Goal: Transaction & Acquisition: Obtain resource

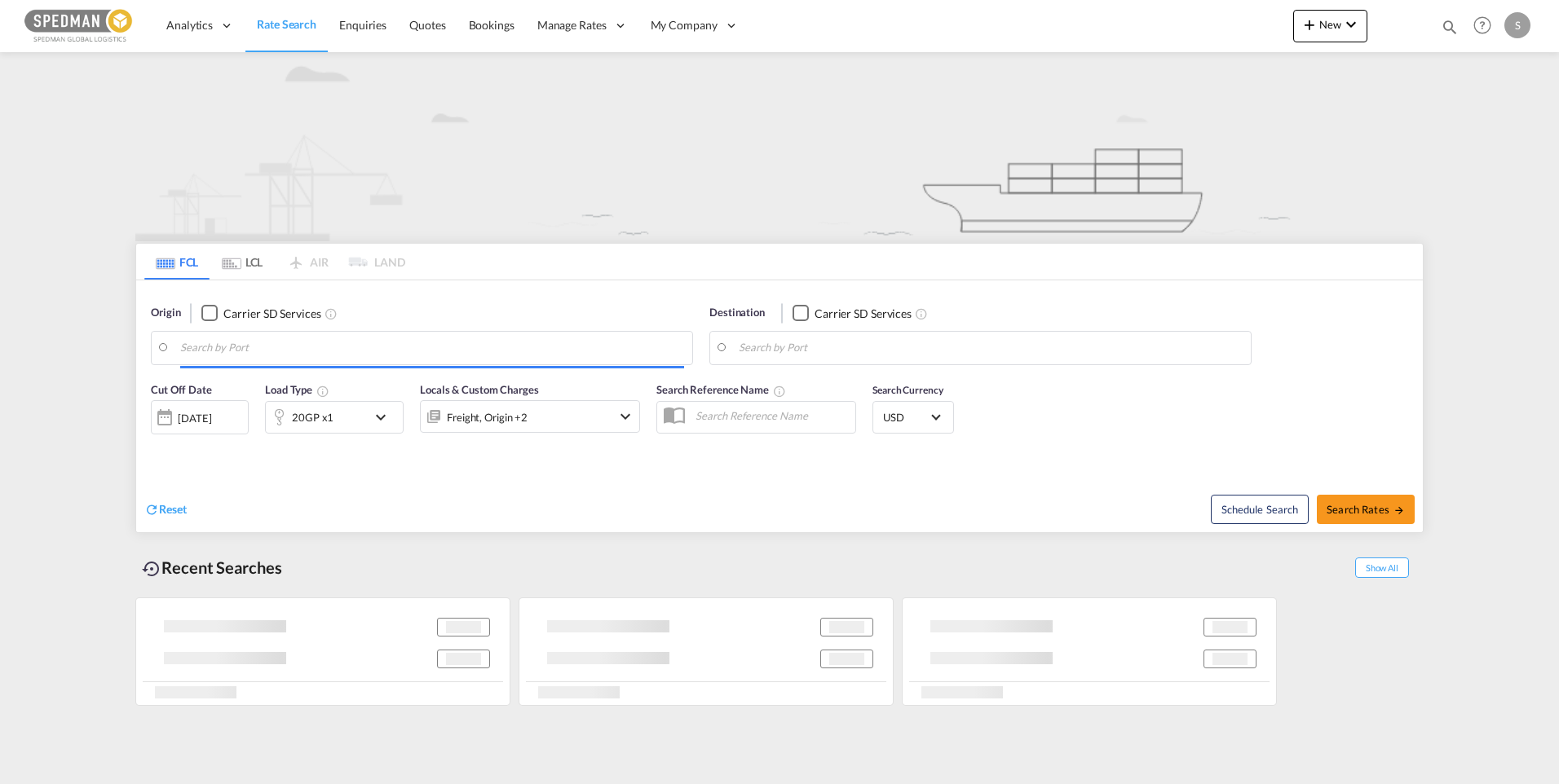
type input "[GEOGRAPHIC_DATA], [GEOGRAPHIC_DATA]"
type input "Hamad, QAHMD"
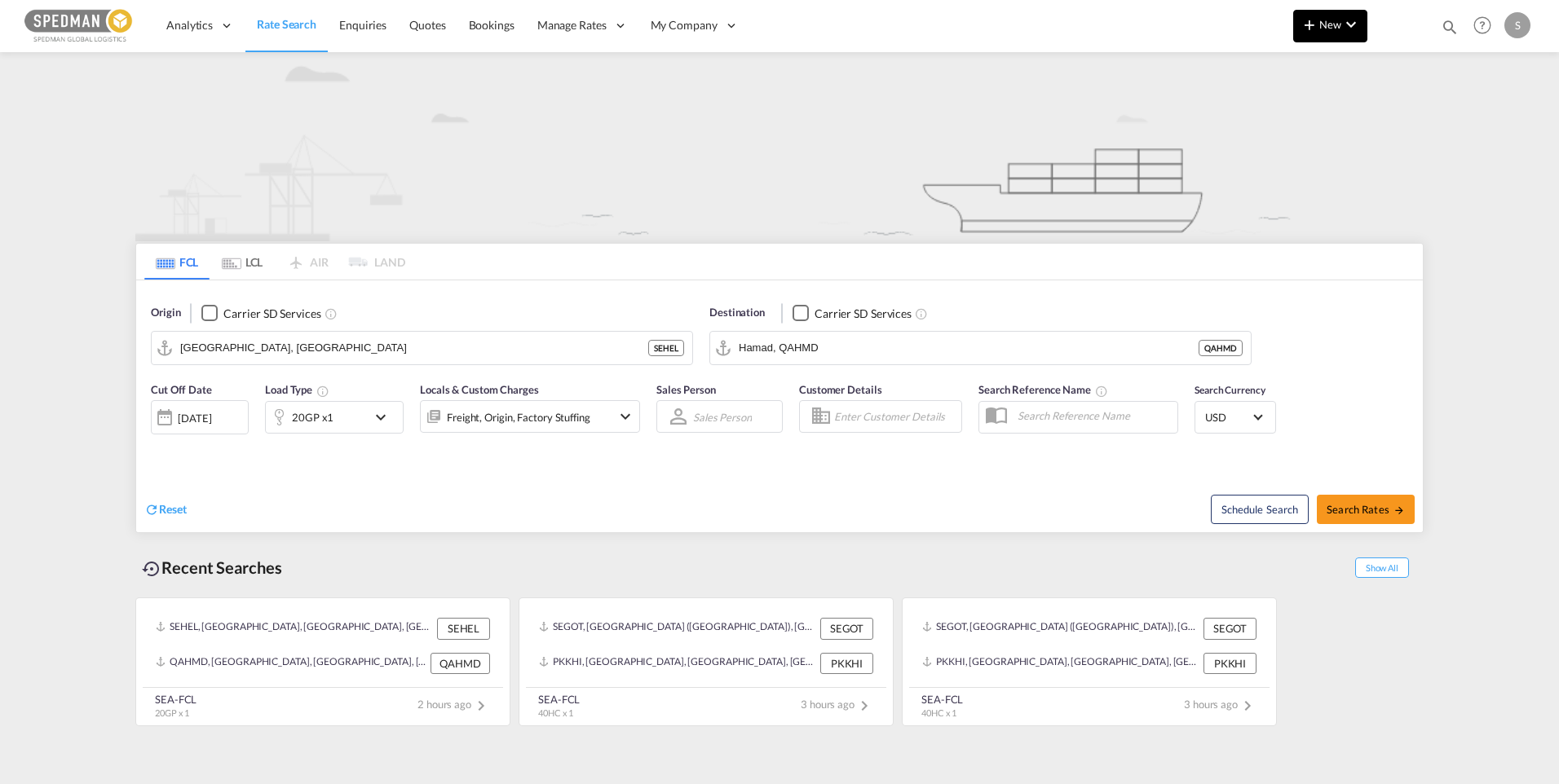
click at [1343, 24] on md-icon "icon-chevron-down" at bounding box center [1351, 24] width 19 height 19
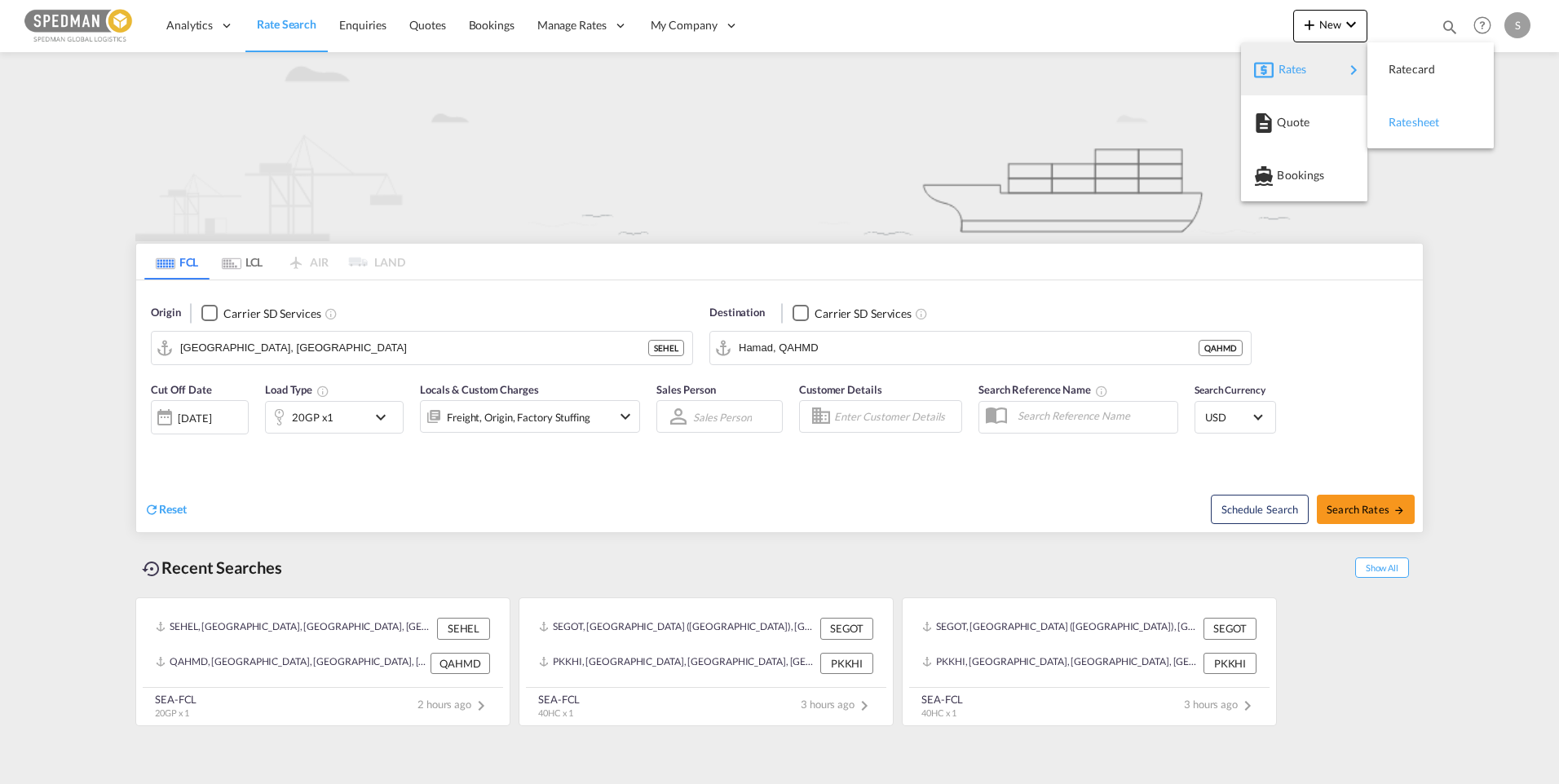
click at [1413, 112] on div "Ratesheet" at bounding box center [1418, 122] width 61 height 41
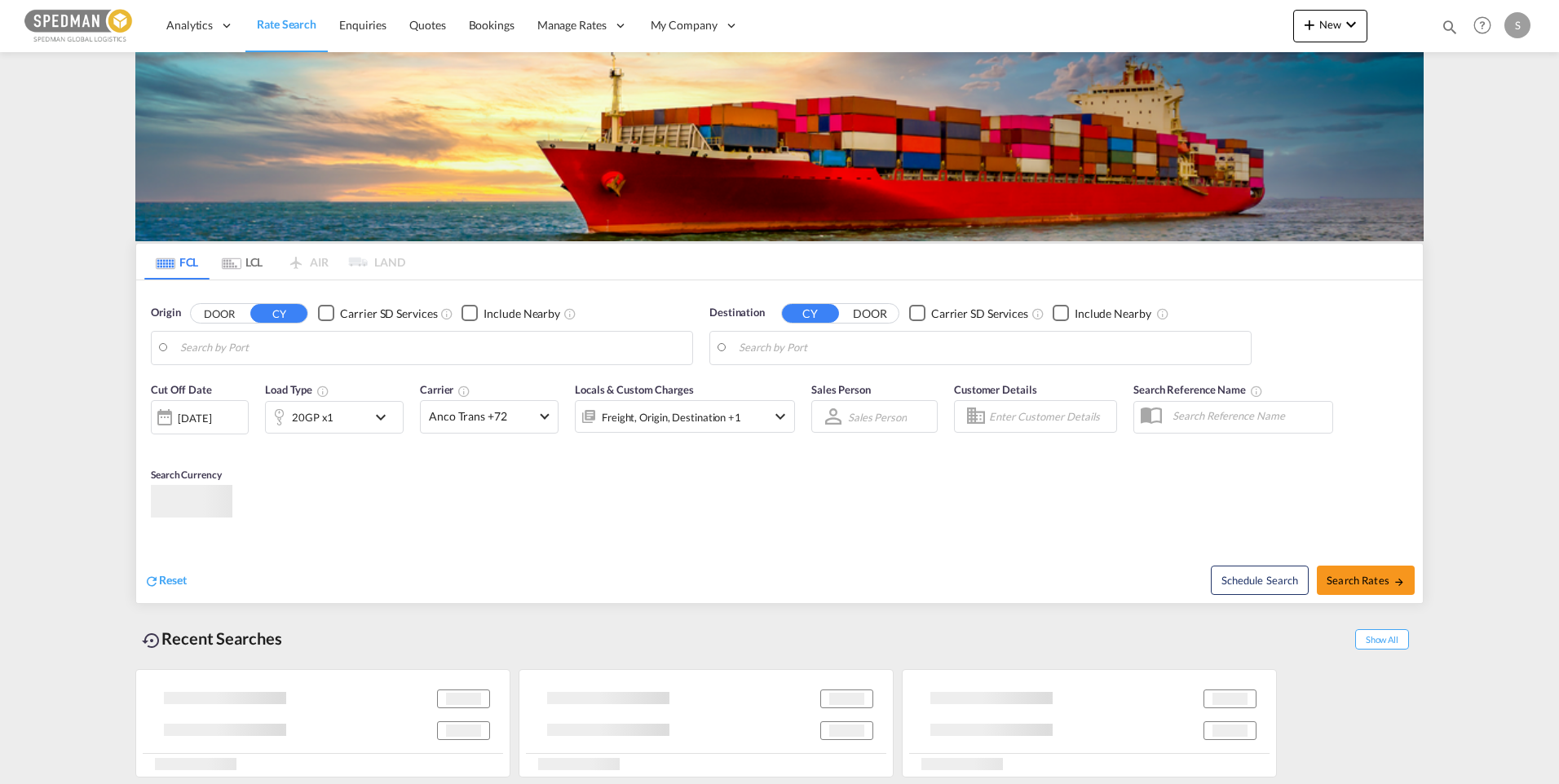
type input "[GEOGRAPHIC_DATA], [GEOGRAPHIC_DATA]"
type input "Hamad, QAHMD"
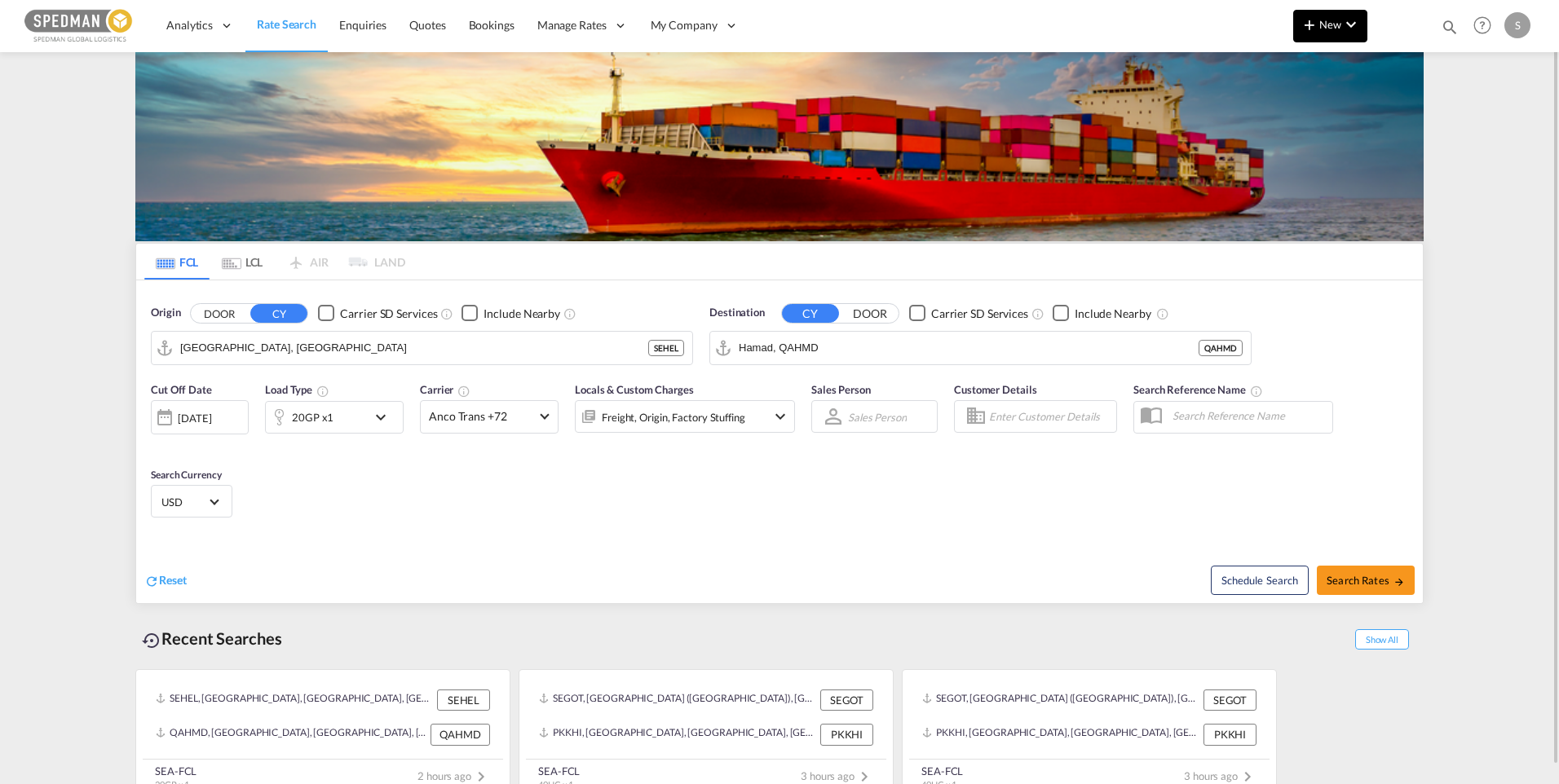
click at [1346, 28] on md-icon "icon-chevron-down" at bounding box center [1351, 24] width 19 height 19
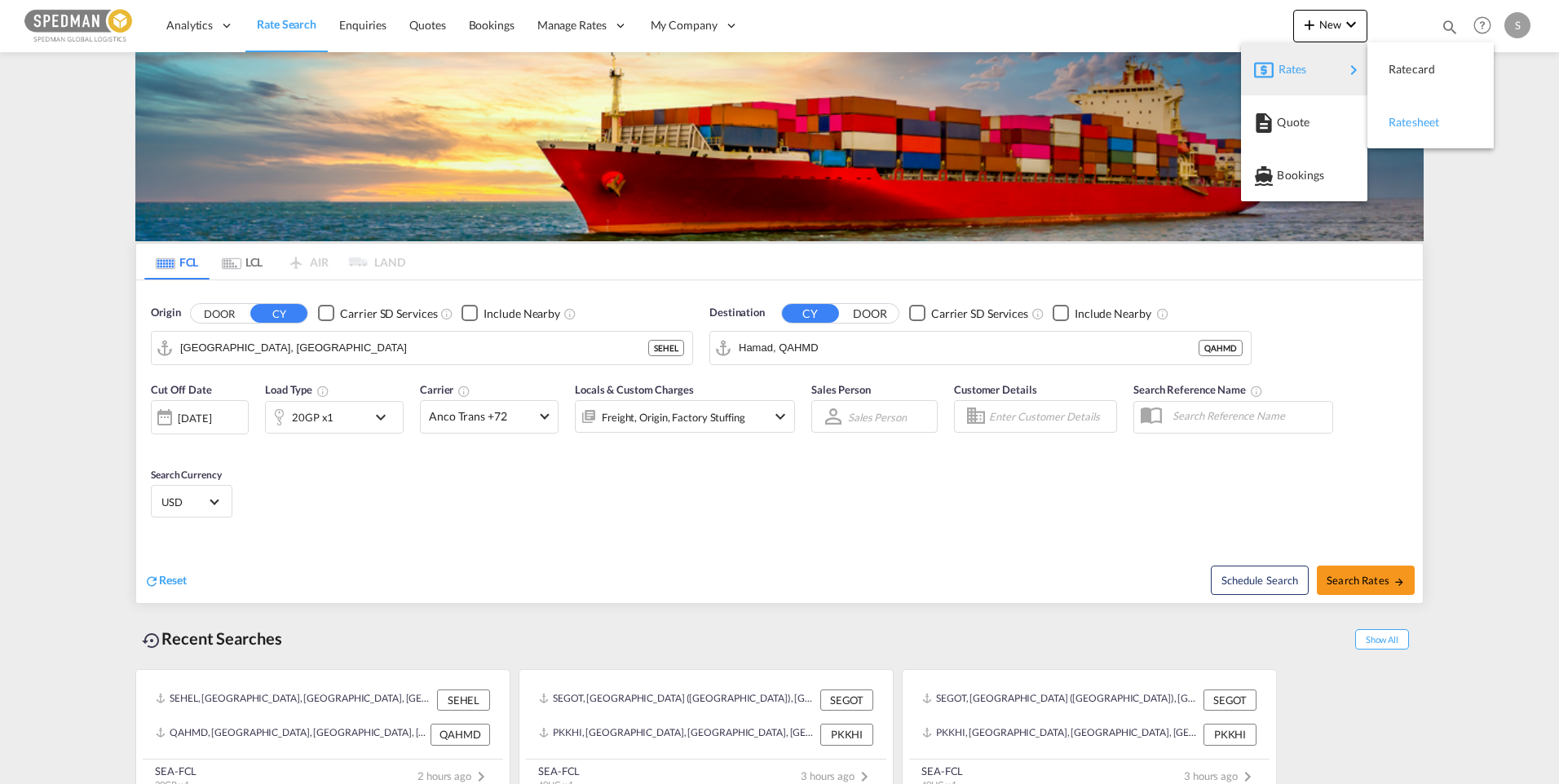
click at [1407, 119] on span "Ratesheet" at bounding box center [1397, 122] width 18 height 33
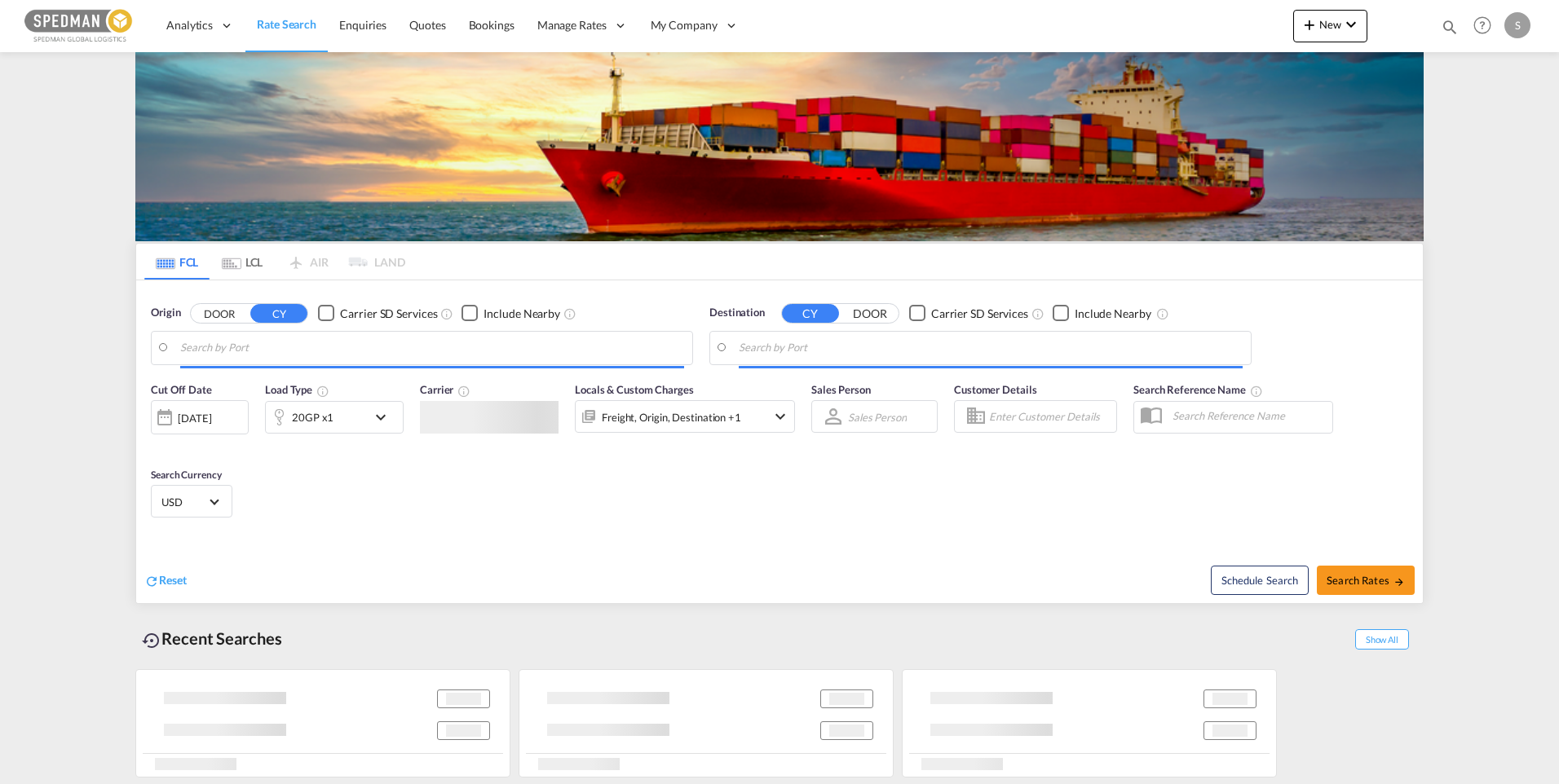
type input "[GEOGRAPHIC_DATA], [GEOGRAPHIC_DATA]"
type input "Hamad, QAHMD"
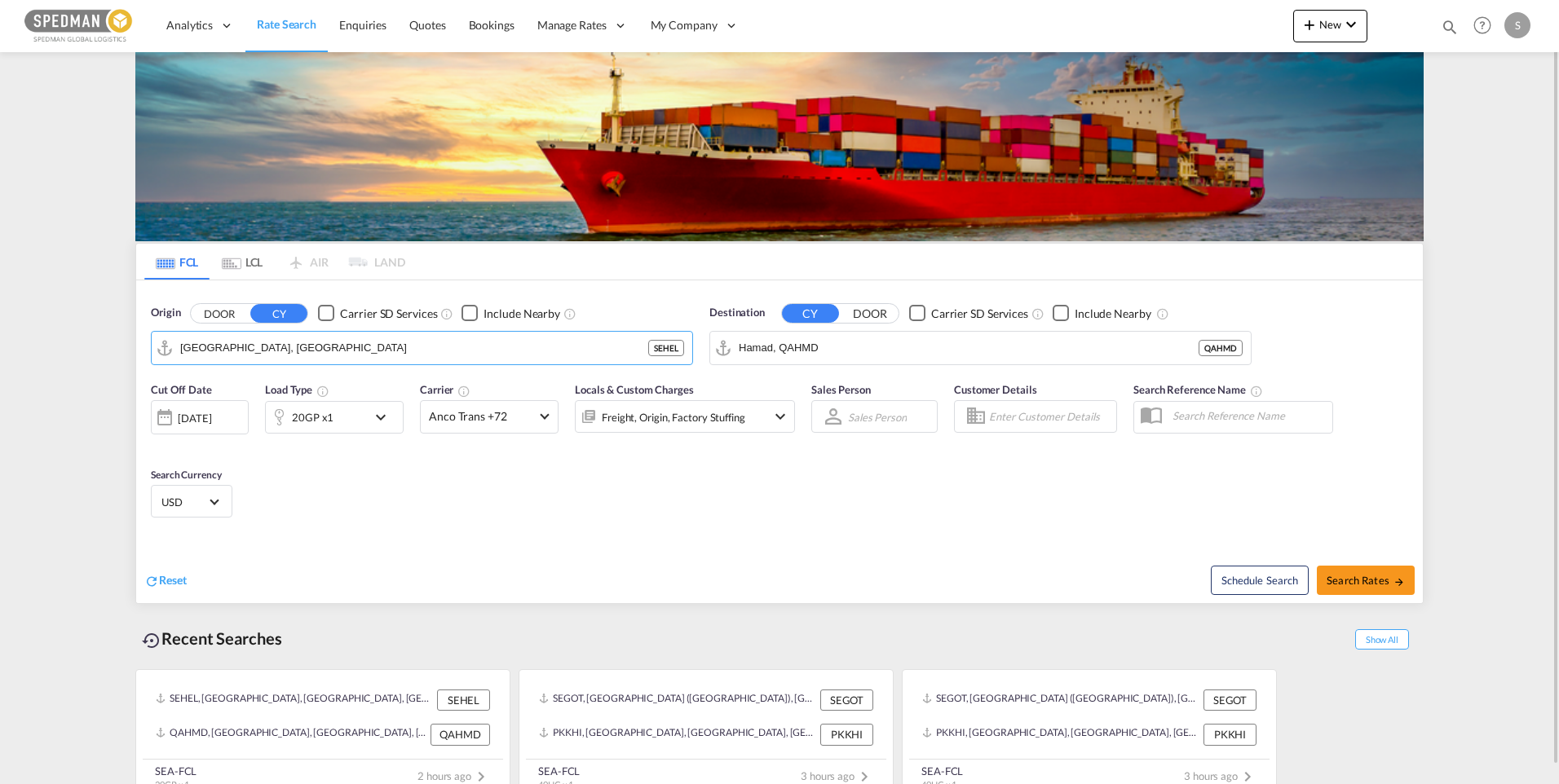
drag, startPoint x: 308, startPoint y: 356, endPoint x: 142, endPoint y: 350, distance: 166.1
click at [142, 350] on div "Origin DOOR CY Carrier SD Services Include Nearby Helsingborg, SEHEL SEHEL Dest…" at bounding box center [779, 327] width 1286 height 93
drag, startPoint x: 302, startPoint y: 351, endPoint x: 101, endPoint y: 349, distance: 201.0
click at [101, 349] on md-content "Analytics Dashboard Rate Search Enquiries Quotes Bookings" at bounding box center [780, 392] width 1559 height 784
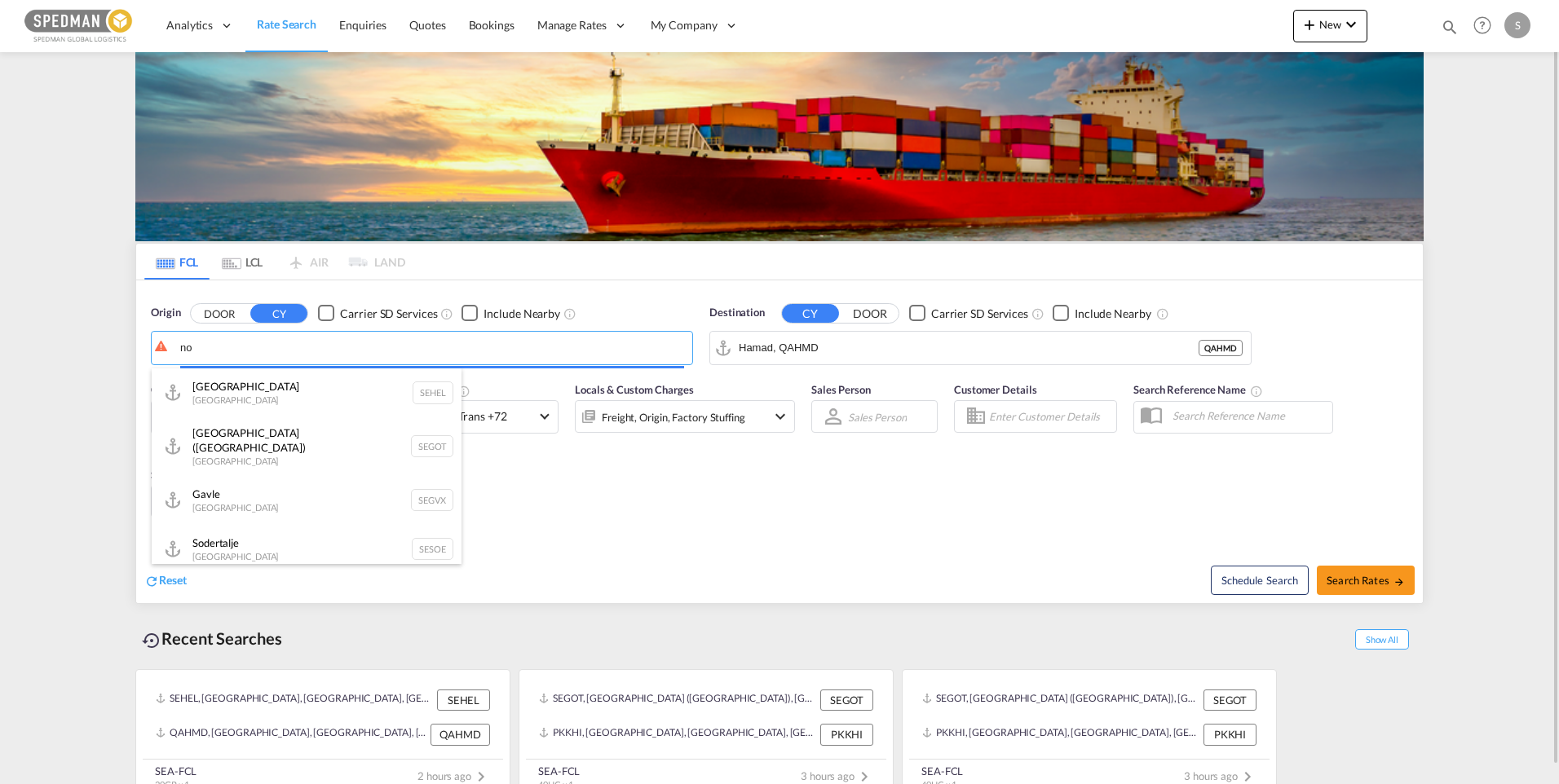
type input "n"
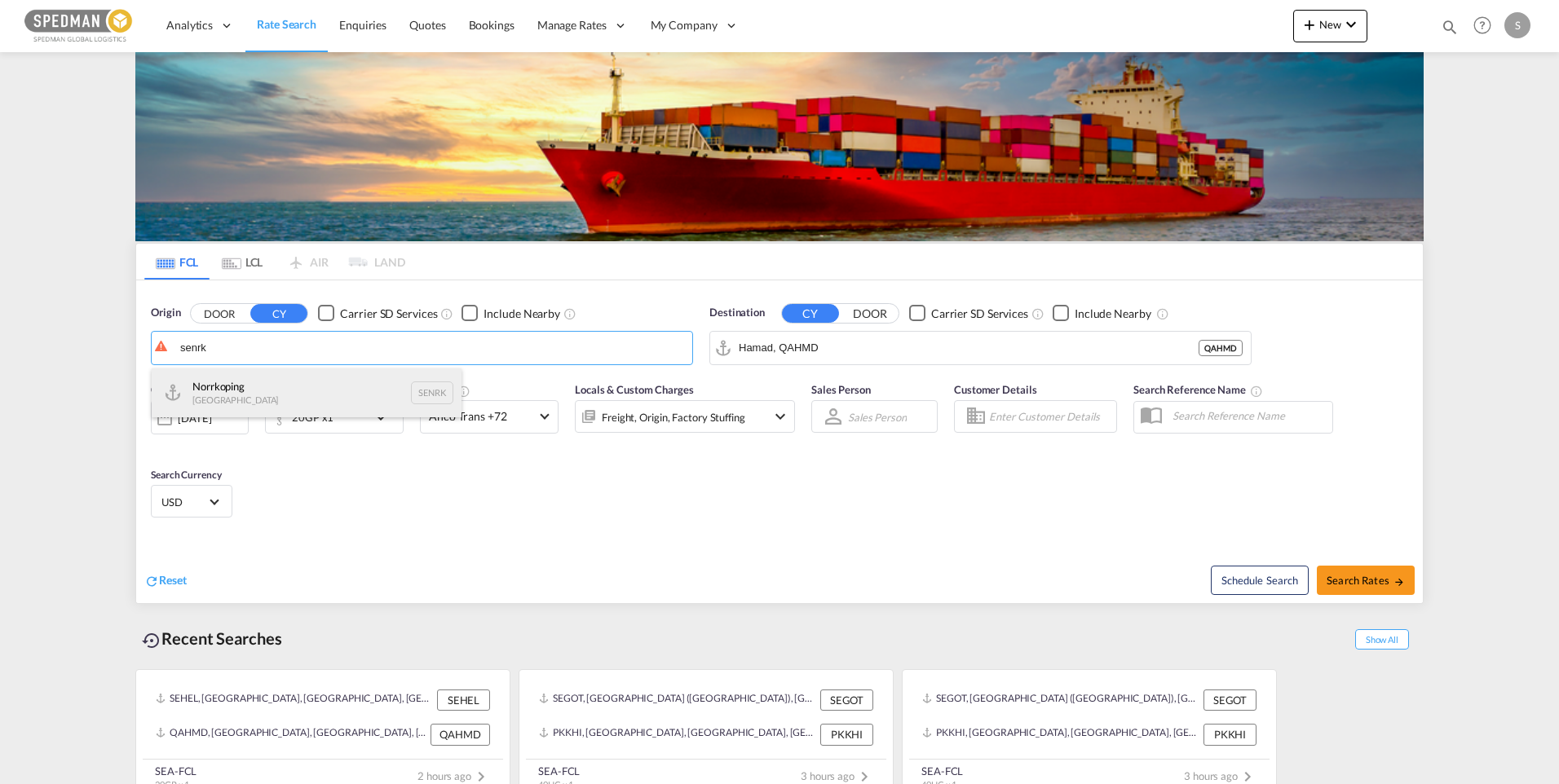
click at [236, 400] on div "Norrkoping Sweden SENRK" at bounding box center [306, 392] width 310 height 49
type input "Norrkoping, SENRK"
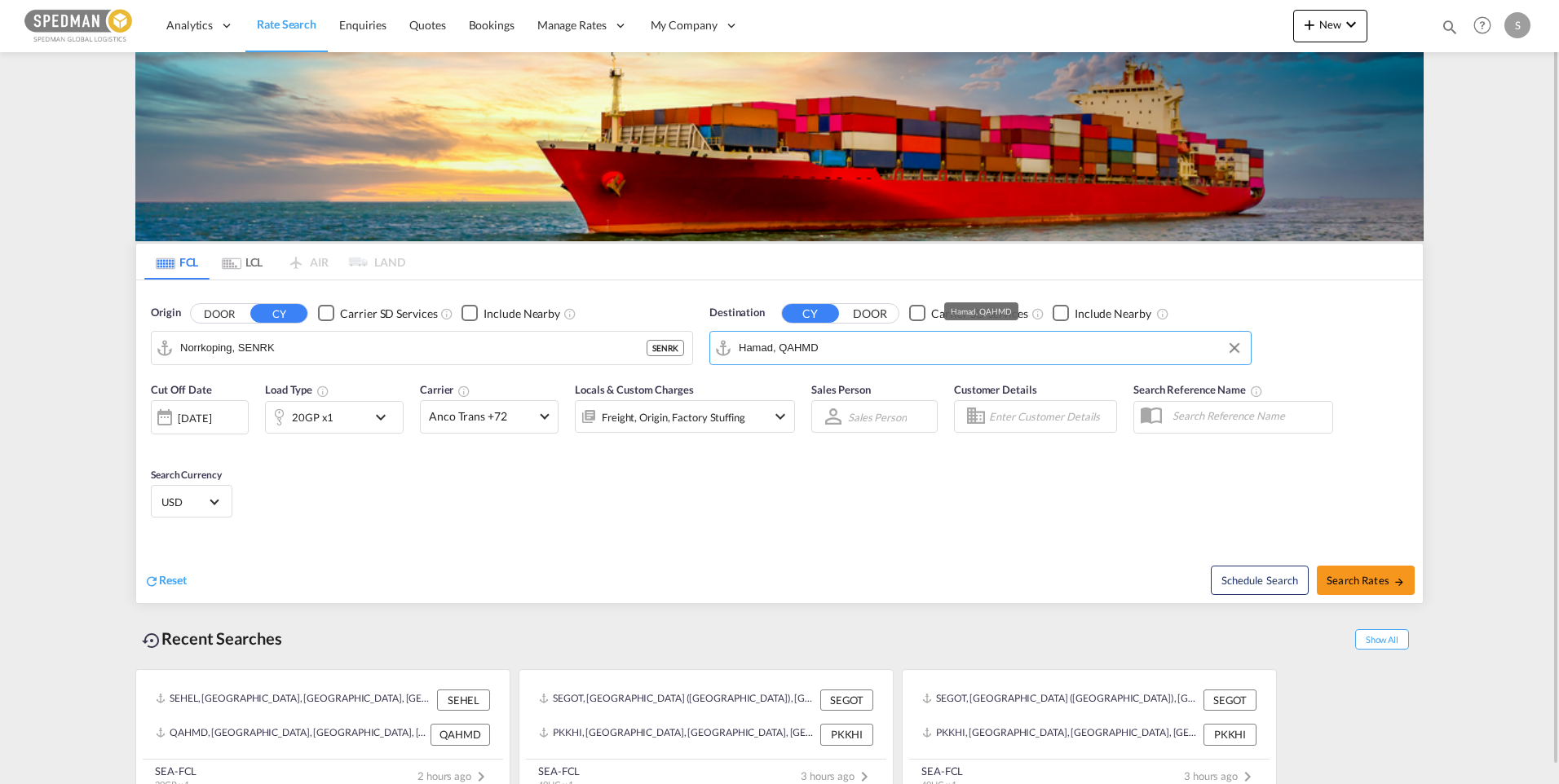
drag, startPoint x: 837, startPoint y: 352, endPoint x: 850, endPoint y: 355, distance: 13.3
click at [850, 355] on input "Hamad, QAHMD" at bounding box center [991, 347] width 504 height 24
drag, startPoint x: 855, startPoint y: 354, endPoint x: 701, endPoint y: 355, distance: 154.0
click at [701, 355] on div "Destination CY DOOR Carrier SD Services Include Nearby Hamad, QAHMD" at bounding box center [980, 335] width 559 height 76
click at [844, 380] on div "Ningbo China CNNGB" at bounding box center [864, 392] width 310 height 49
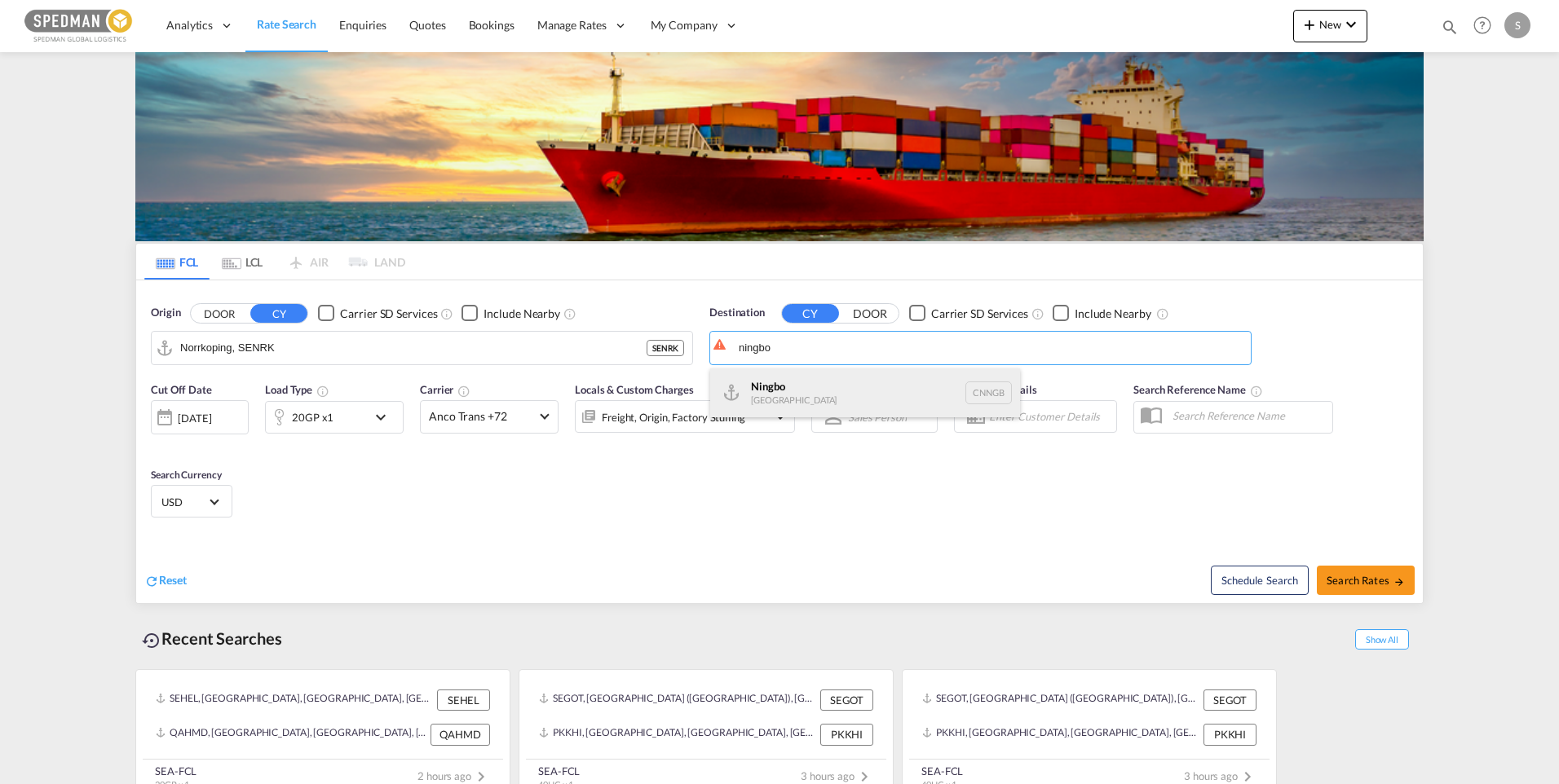
type input "Ningbo, CNNGB"
click at [387, 417] on md-icon "icon-chevron-down" at bounding box center [384, 417] width 28 height 19
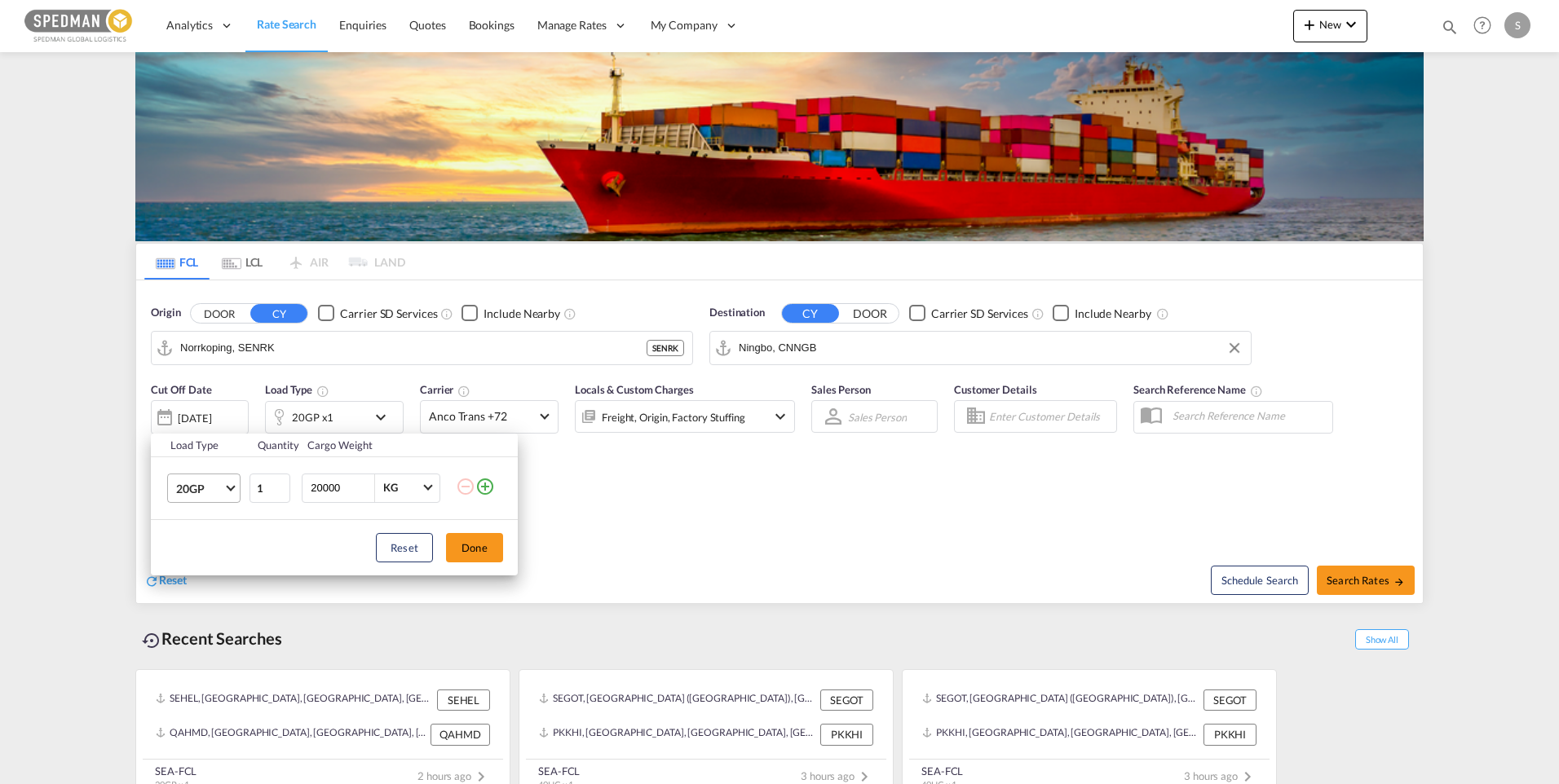
click at [233, 490] on md-select-value "20GP" at bounding box center [207, 488] width 66 height 28
click at [200, 556] on md-option "40HC" at bounding box center [218, 566] width 111 height 40
click at [479, 547] on button "Done" at bounding box center [474, 548] width 57 height 29
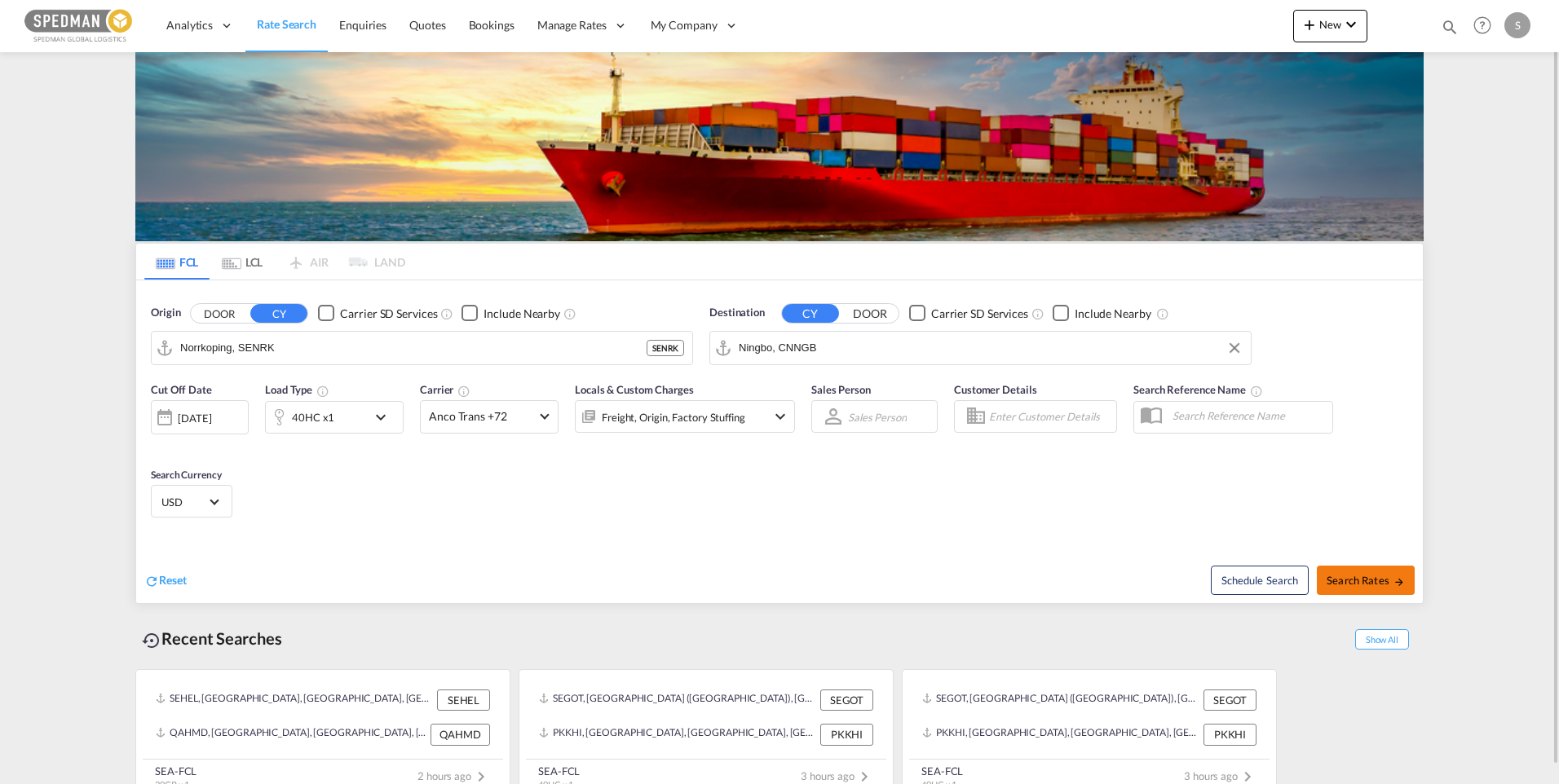
click at [1393, 584] on md-icon "icon-arrow-right" at bounding box center [1399, 581] width 12 height 12
type input "SENRK to CNNGB / 17 Sep 2025"
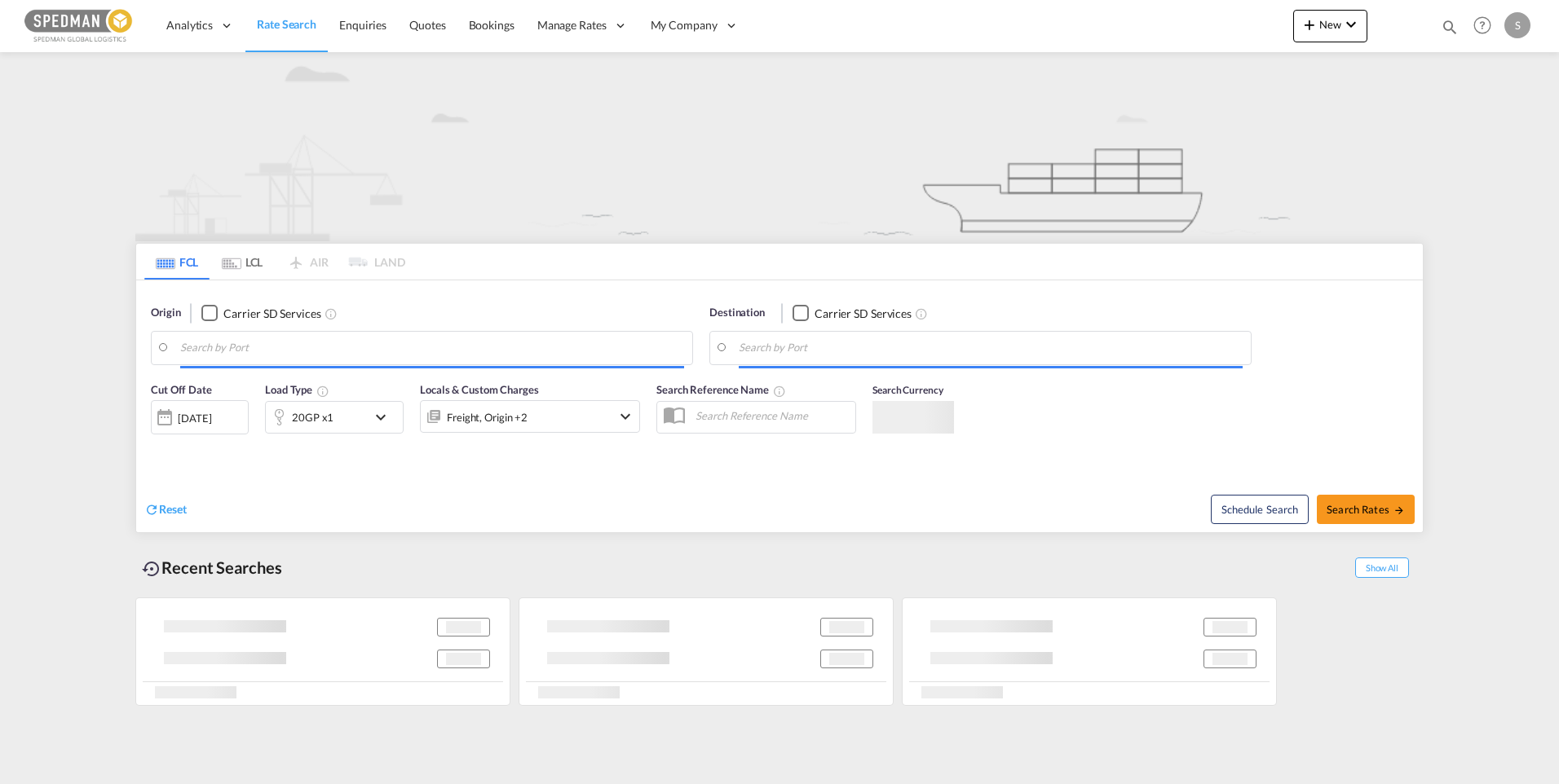
type input "Norrkoping, SENRK"
type input "Ningbo, CNNGB"
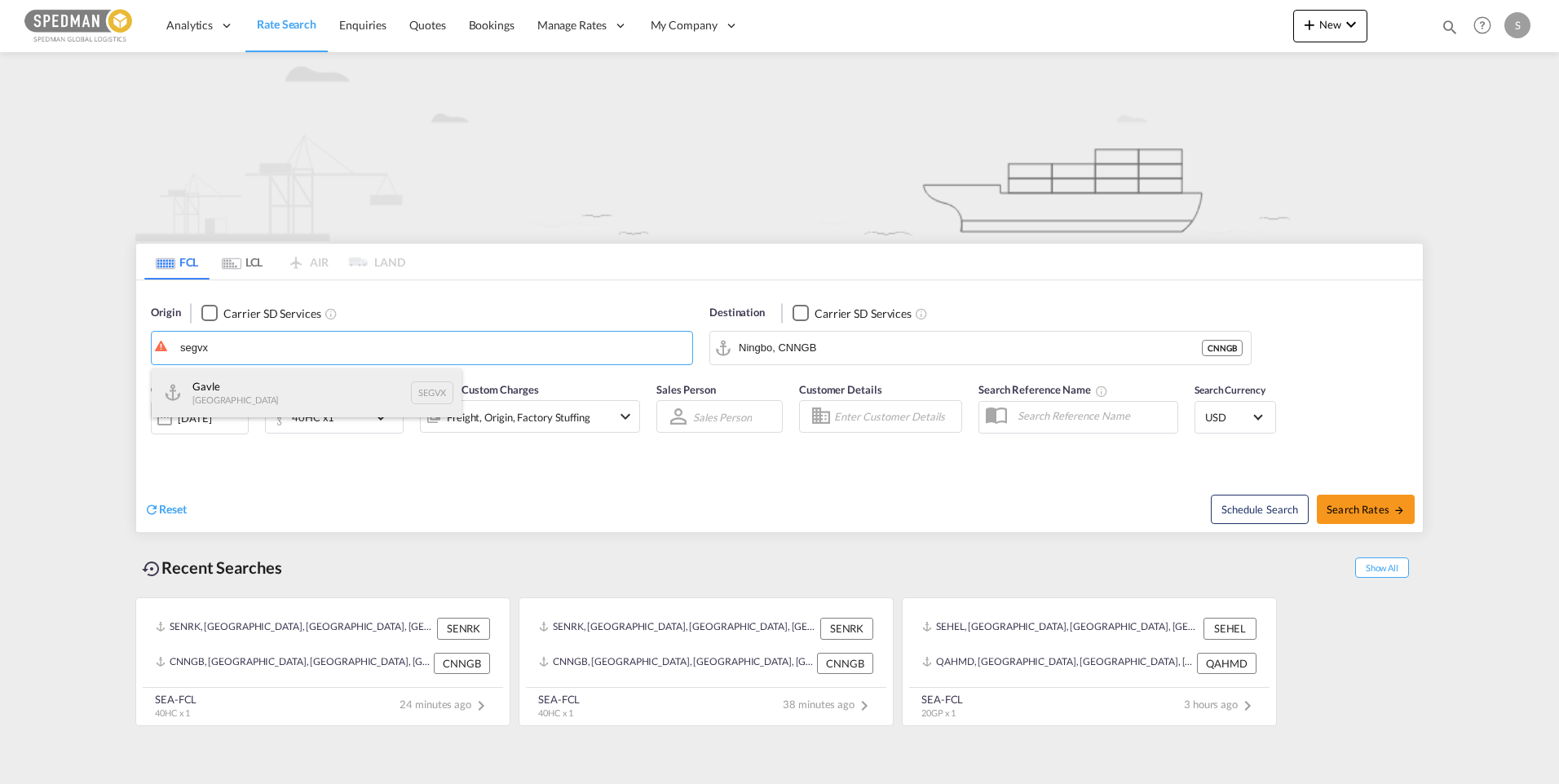
click at [239, 380] on div "Gavle Sweden SEGVX" at bounding box center [306, 392] width 310 height 49
type input "Gavle, SEGVX"
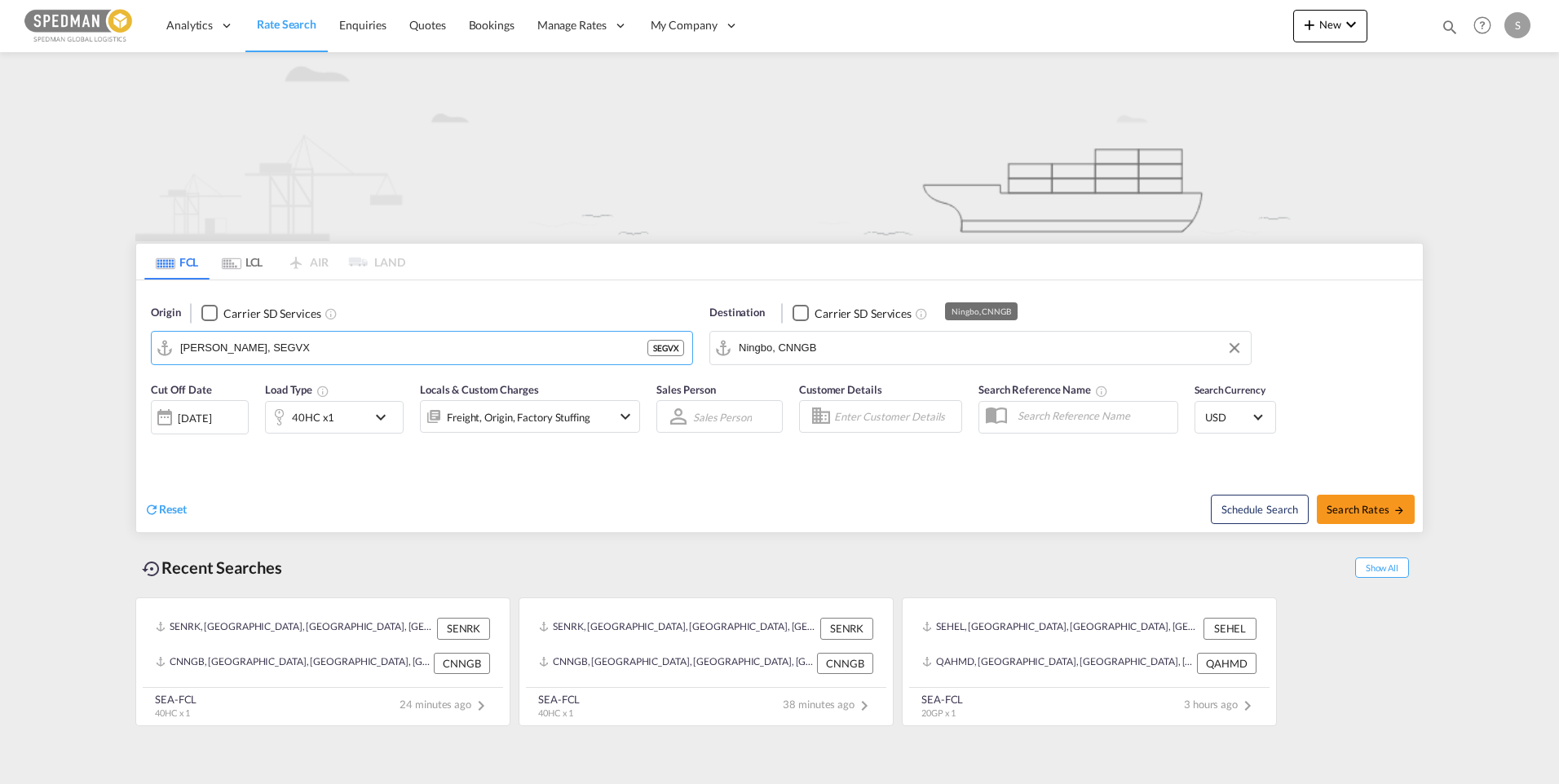
click at [875, 343] on input "Ningbo, CNNGB" at bounding box center [991, 347] width 504 height 24
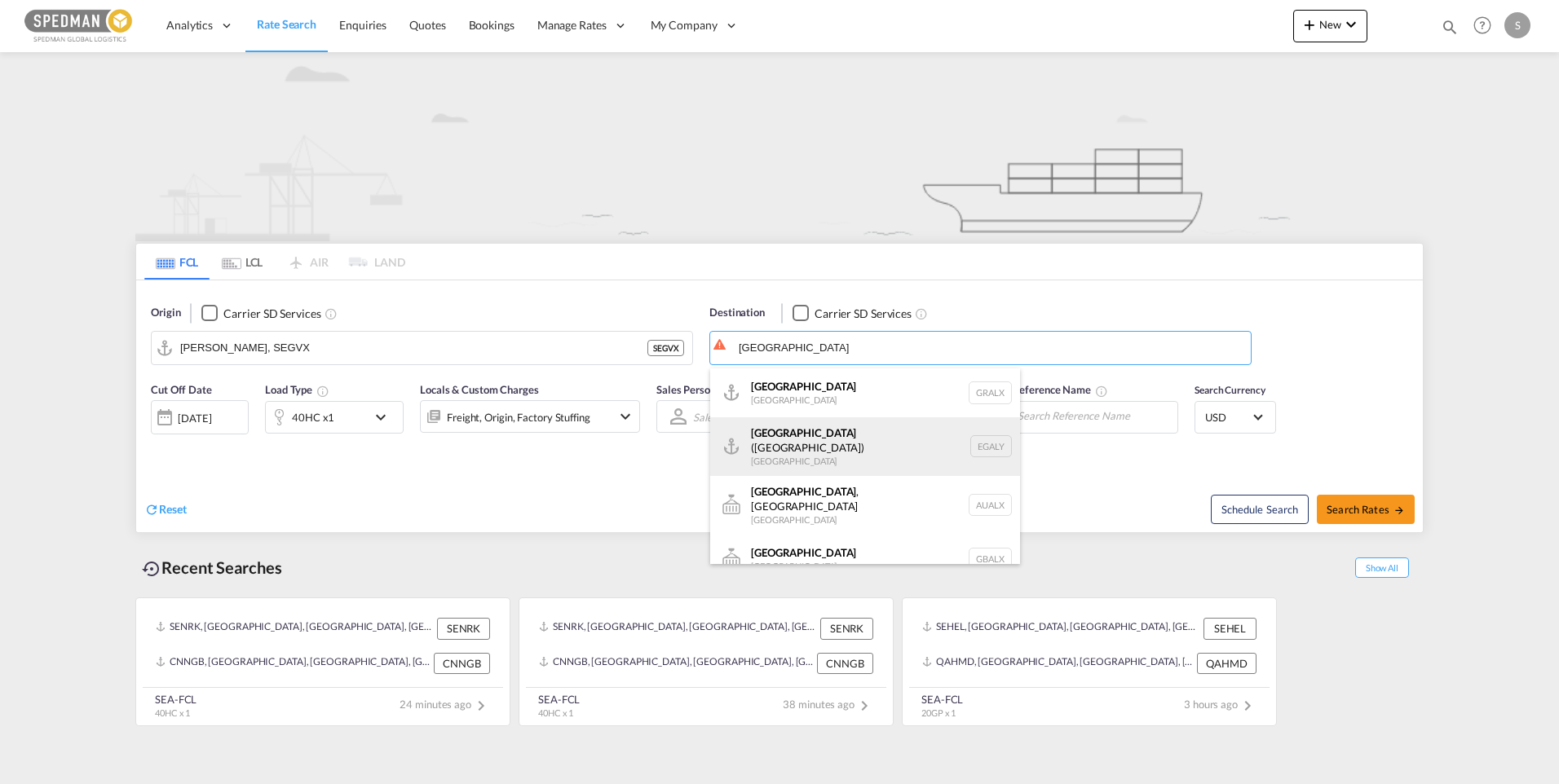
click at [833, 449] on div "Alexandria (El Iskandariya) Egypt EGALY" at bounding box center [864, 446] width 310 height 59
type input "Alexandria (El Iskandariya), EGALY"
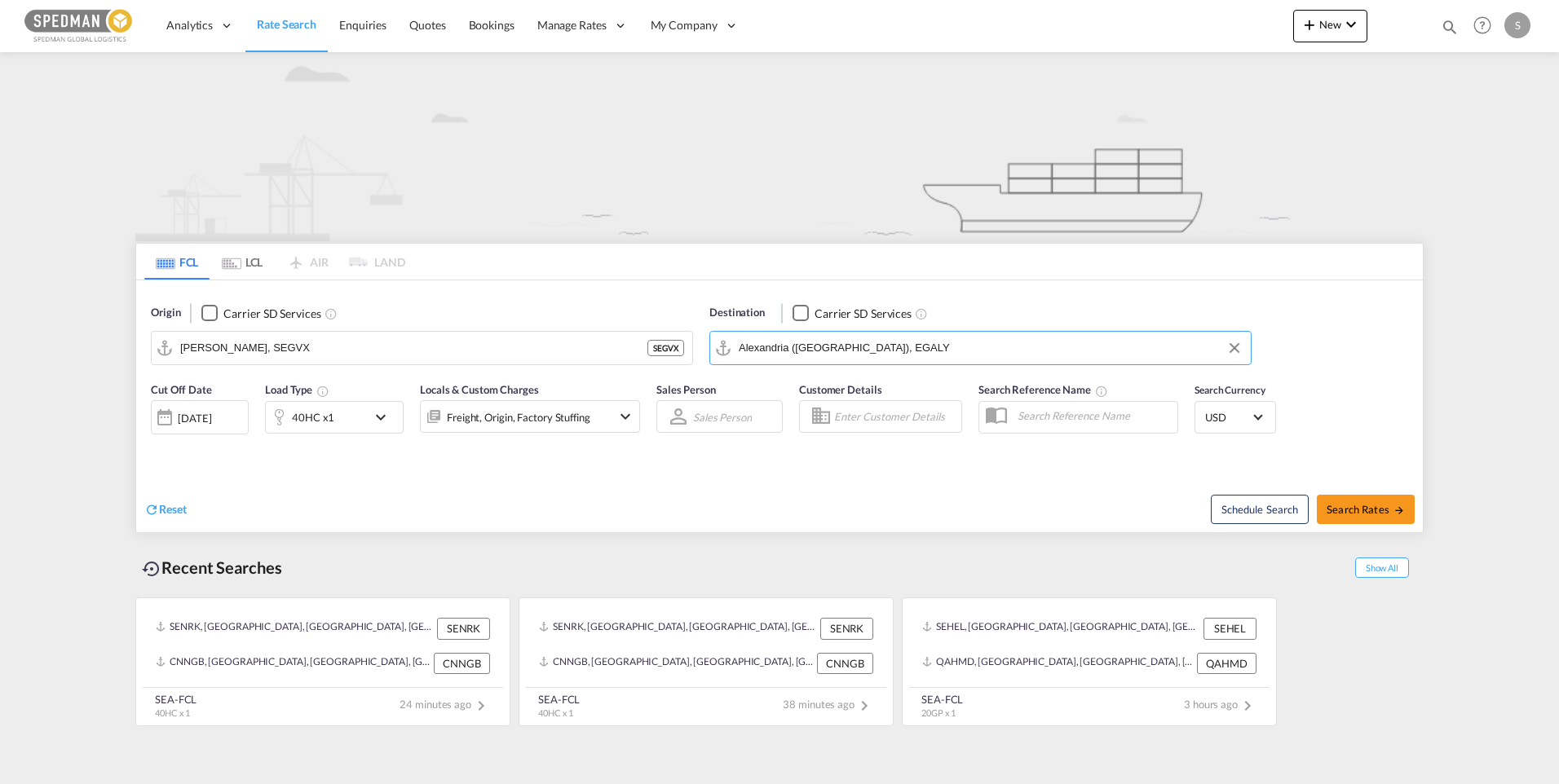
click at [392, 422] on md-icon "icon-chevron-down" at bounding box center [384, 417] width 28 height 19
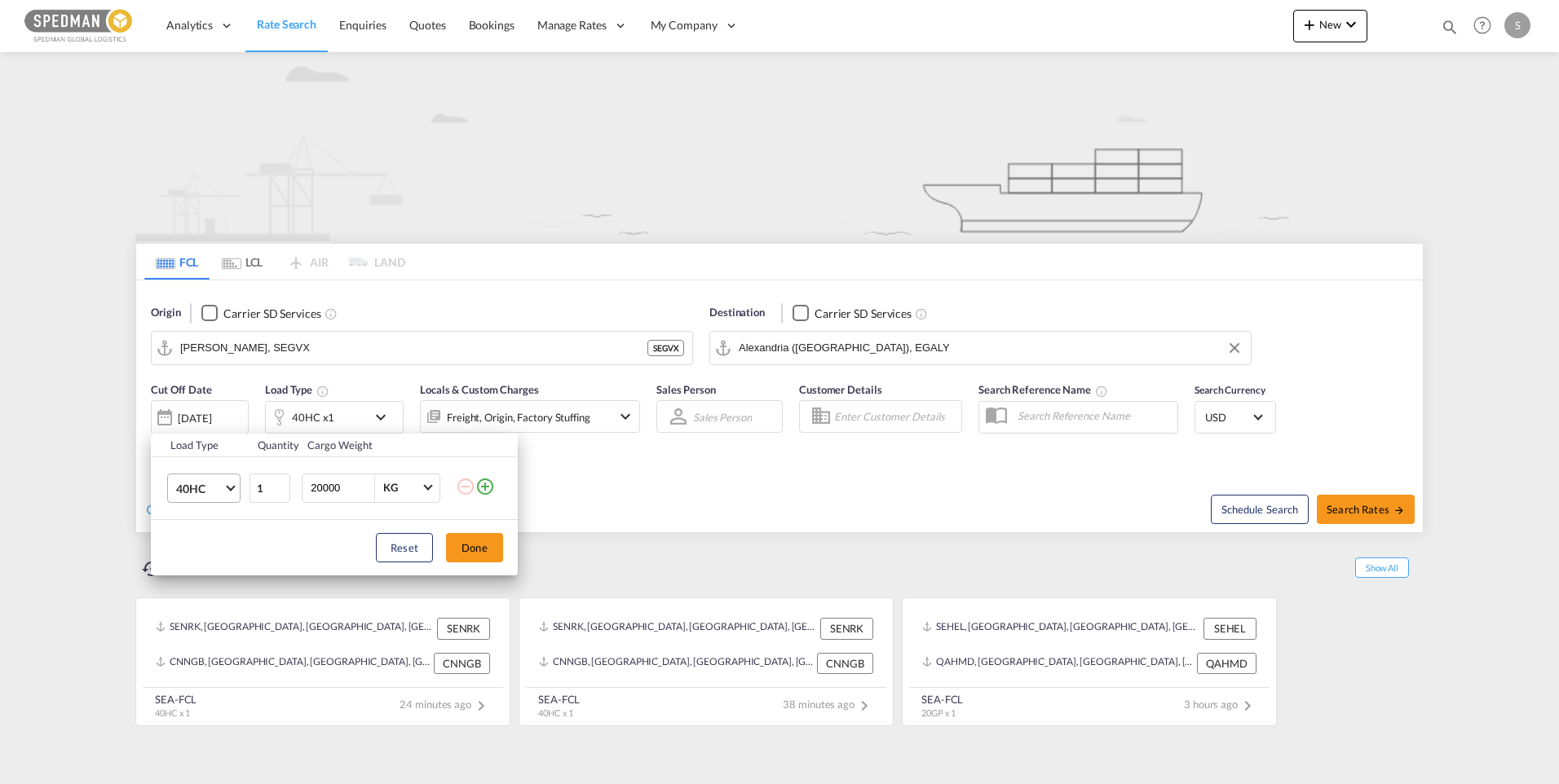
click at [231, 490] on span "Choose: \a40HC" at bounding box center [230, 485] width 9 height 9
click at [209, 411] on md-option "20GP" at bounding box center [218, 410] width 111 height 40
click at [468, 539] on button "Done" at bounding box center [474, 548] width 57 height 29
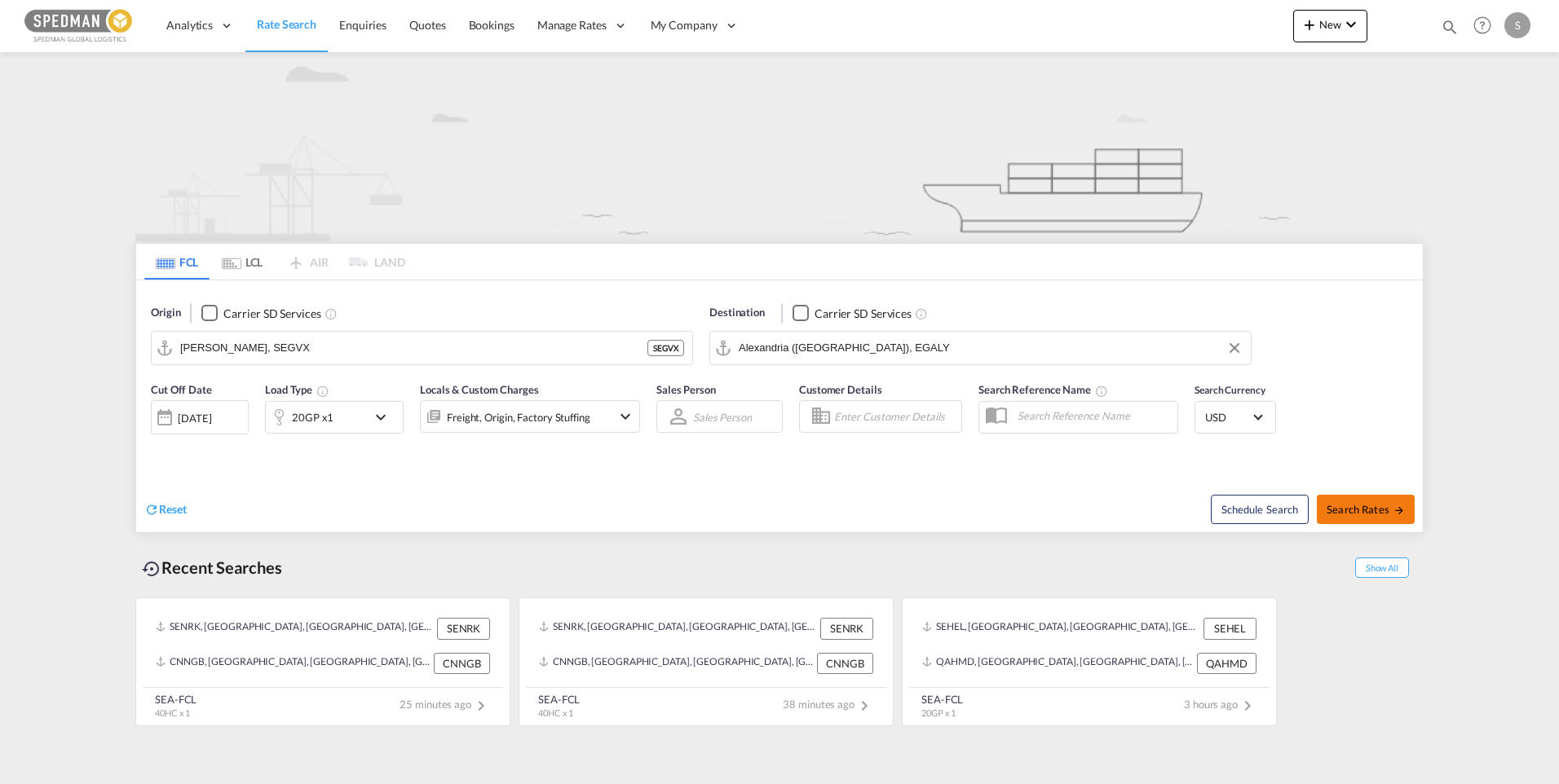
click at [1361, 505] on span "Search Rates" at bounding box center [1365, 509] width 78 height 14
type input "SEGVX to EGALY / 17 Sep 2025"
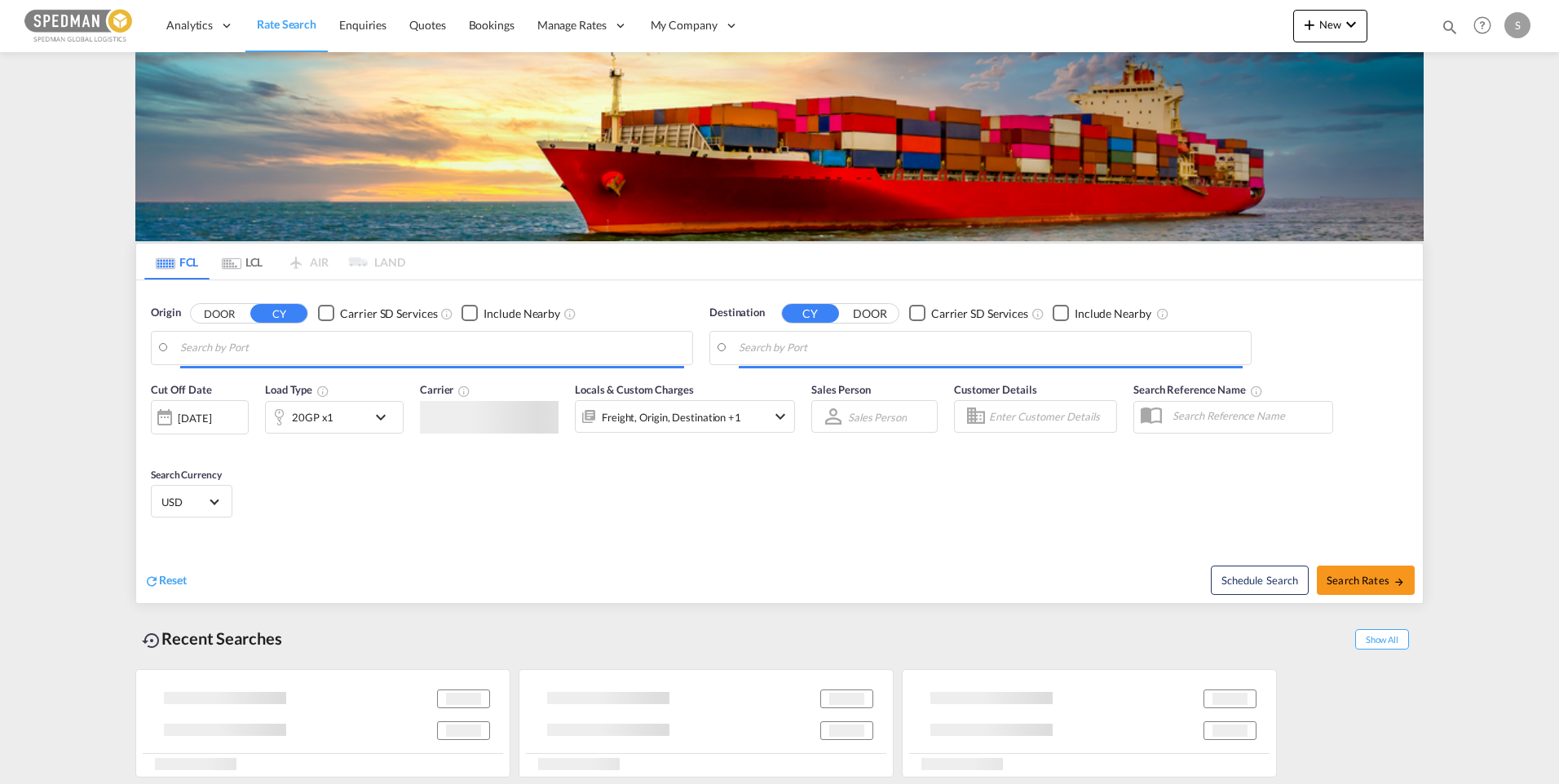
type input "[PERSON_NAME], SEGVX"
type input "Alexandria ([GEOGRAPHIC_DATA]), EGALY"
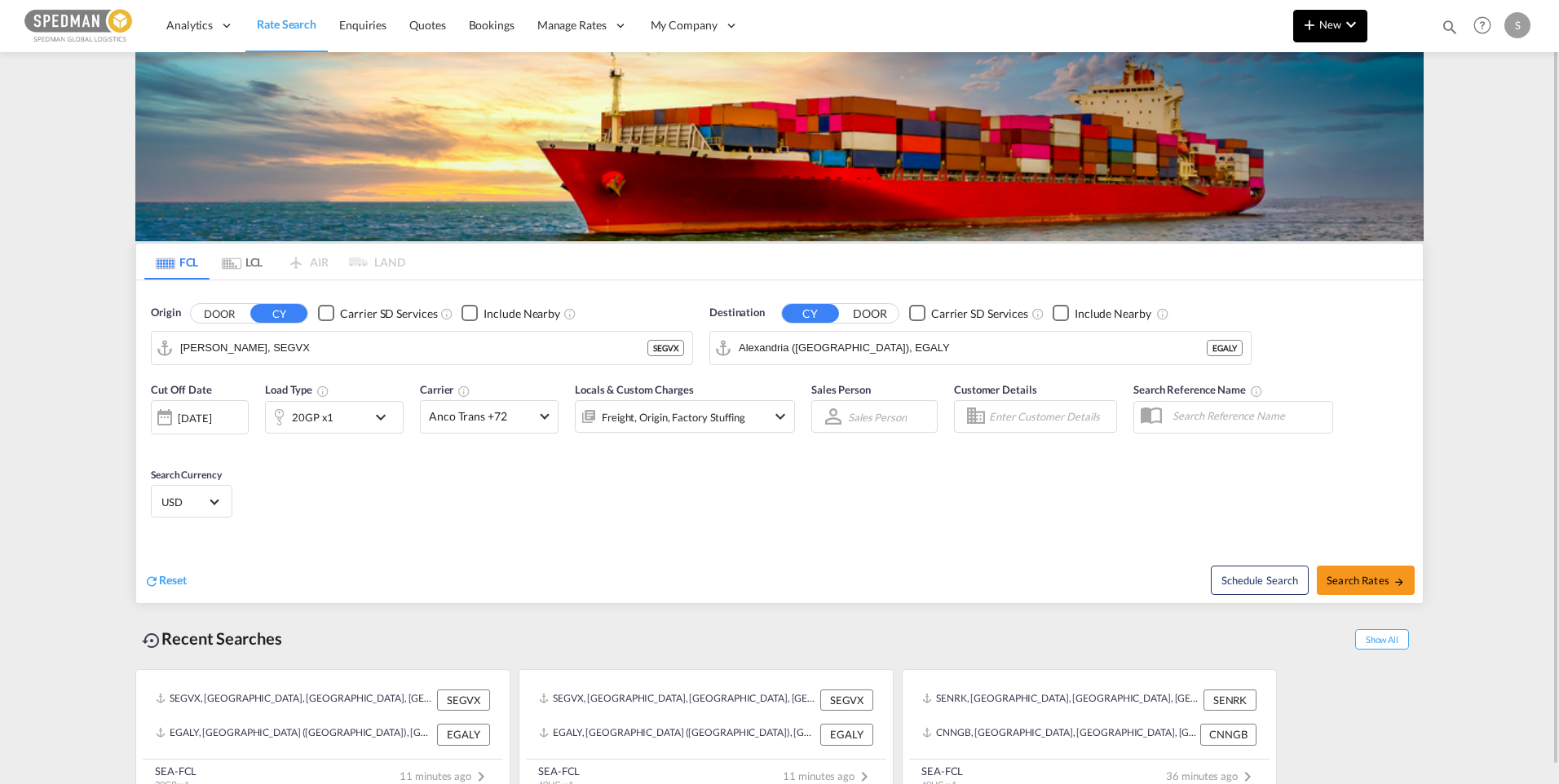
click at [1359, 17] on md-icon "icon-chevron-down" at bounding box center [1351, 24] width 19 height 19
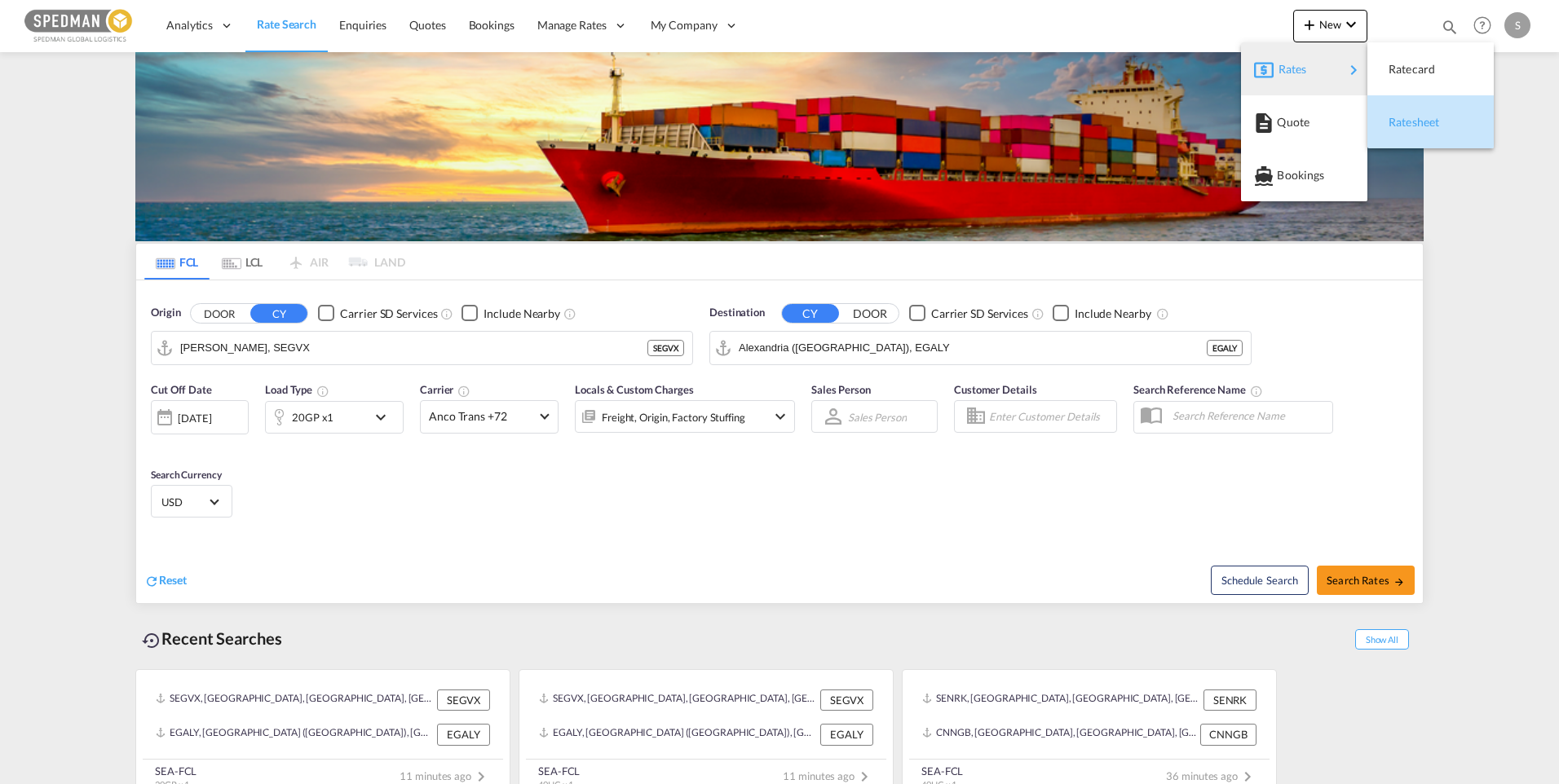
click at [1407, 118] on span "Ratesheet" at bounding box center [1397, 122] width 18 height 33
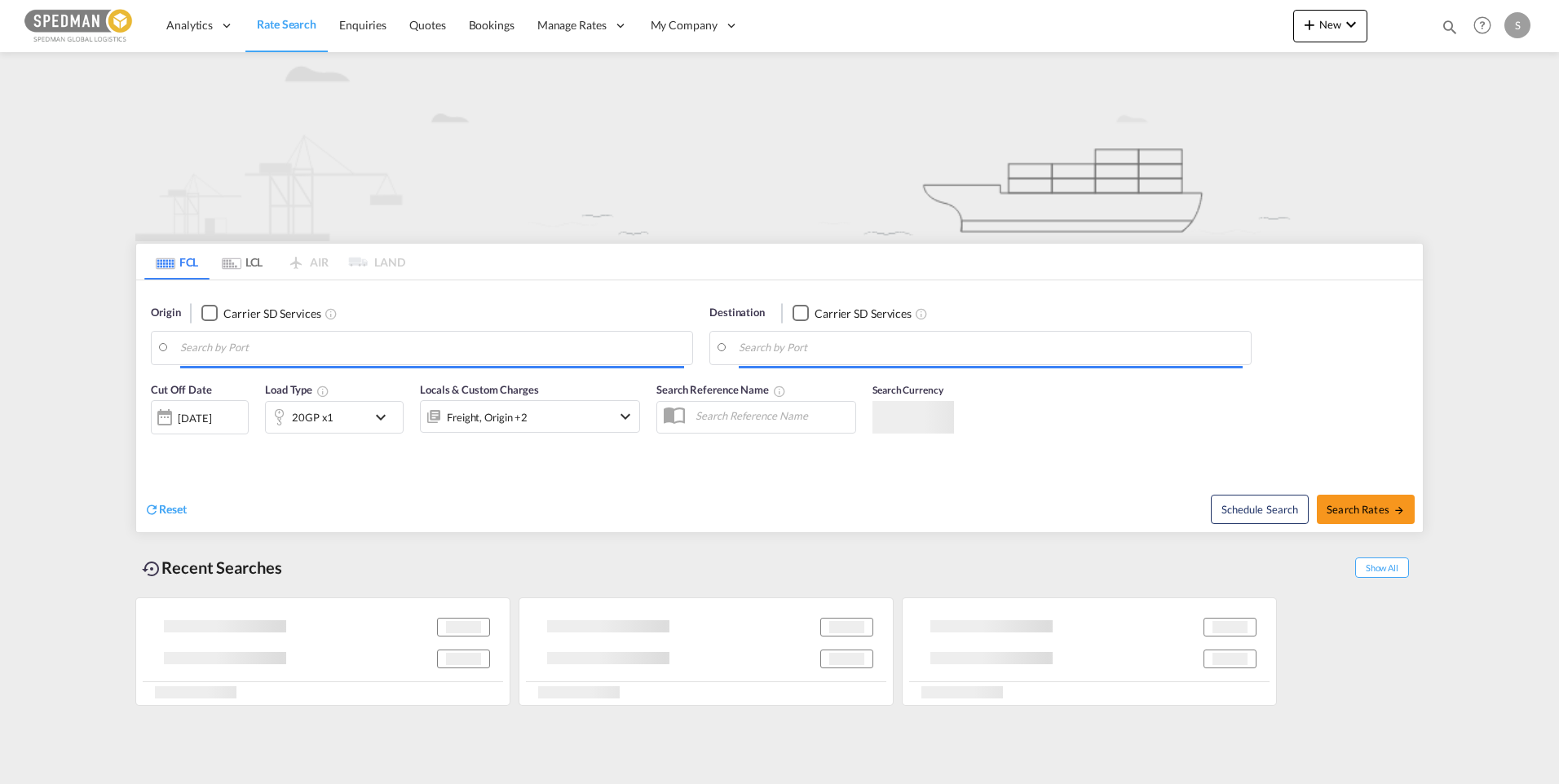
type input "[PERSON_NAME], SEGVX"
type input "Alexandria ([GEOGRAPHIC_DATA]), EGALY"
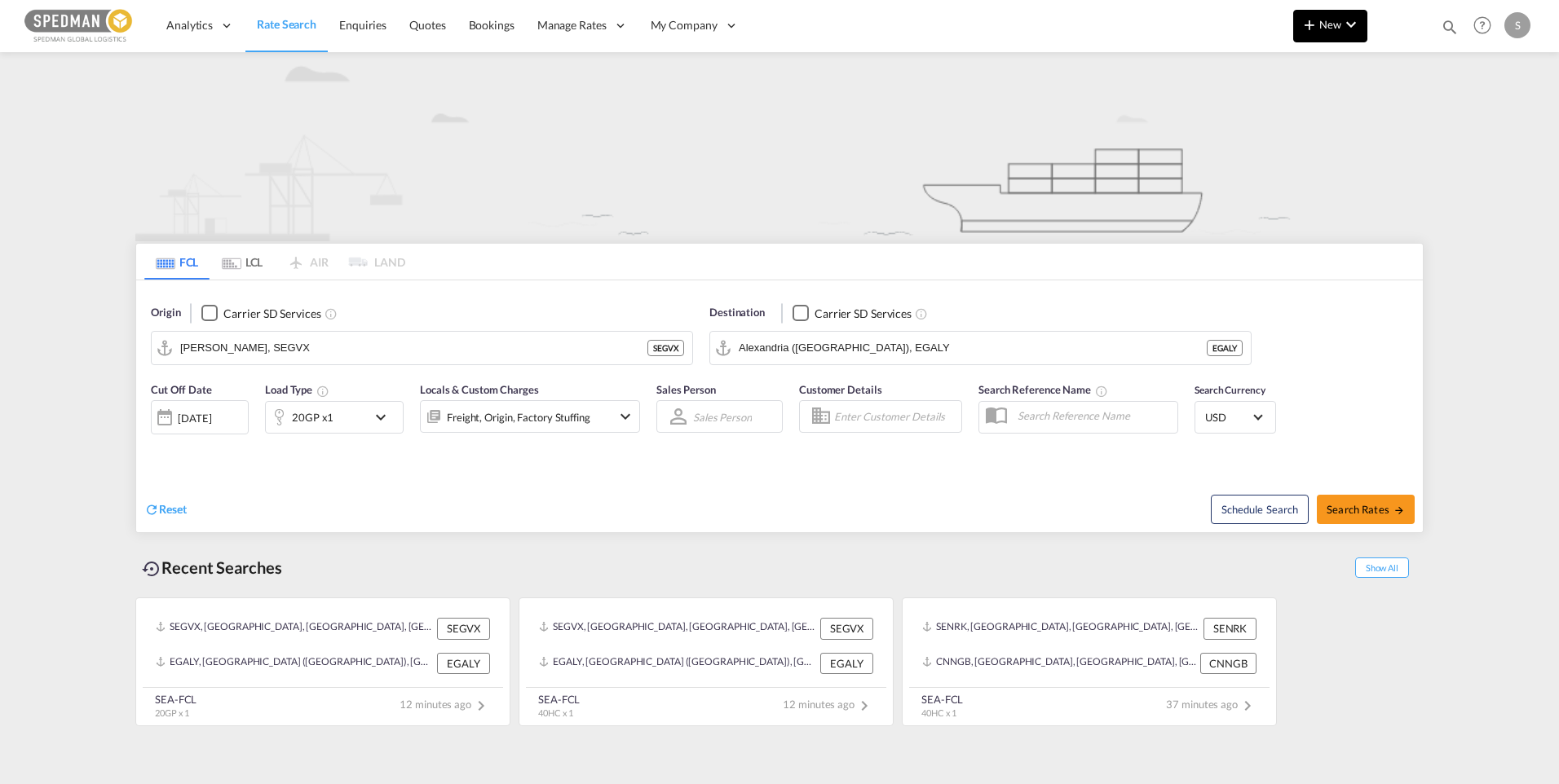
click at [1345, 28] on md-icon "icon-chevron-down" at bounding box center [1351, 24] width 19 height 19
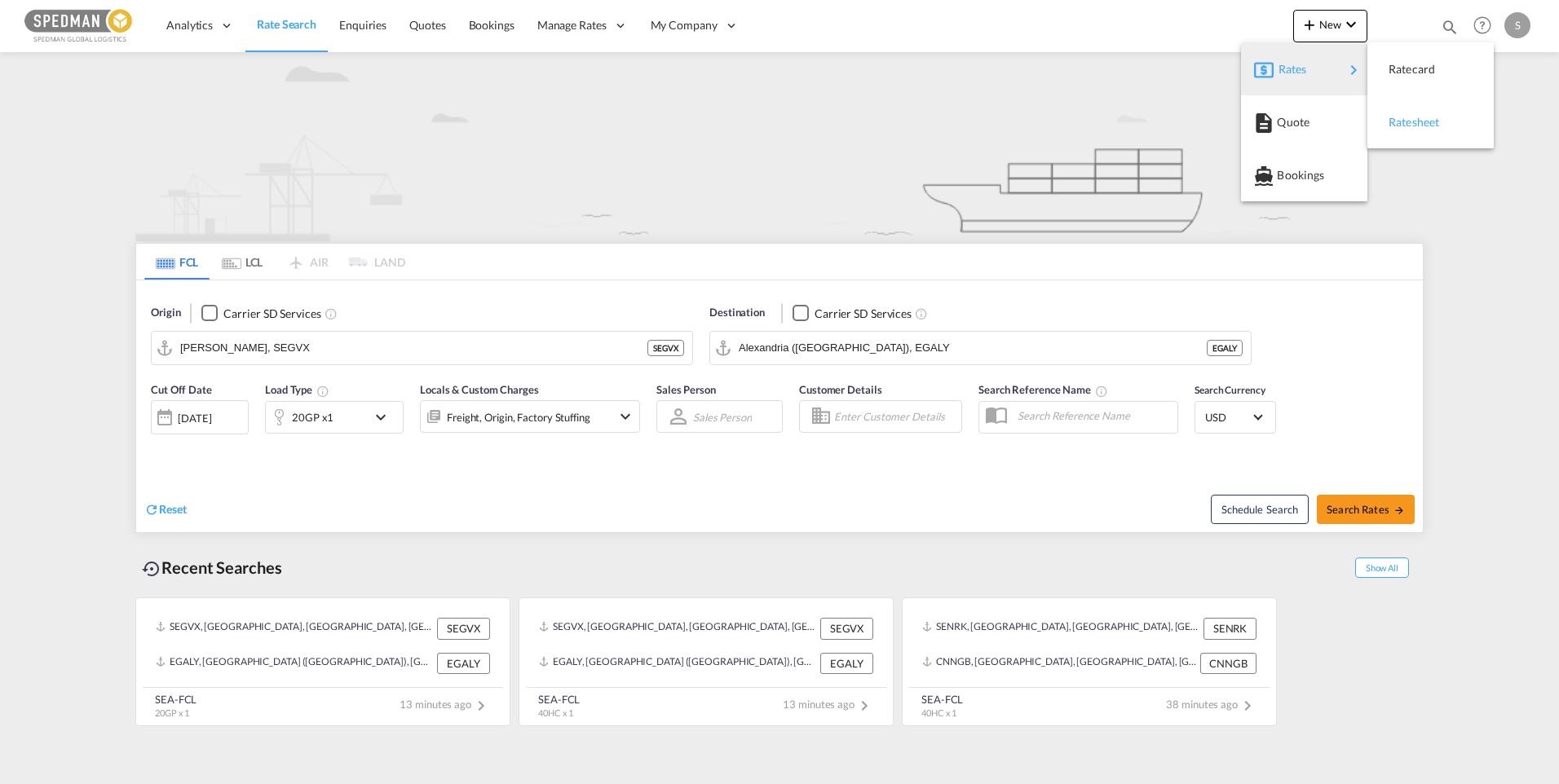
click at [1407, 119] on span "Ratesheet" at bounding box center [1397, 122] width 18 height 33
